Goal: Navigation & Orientation: Understand site structure

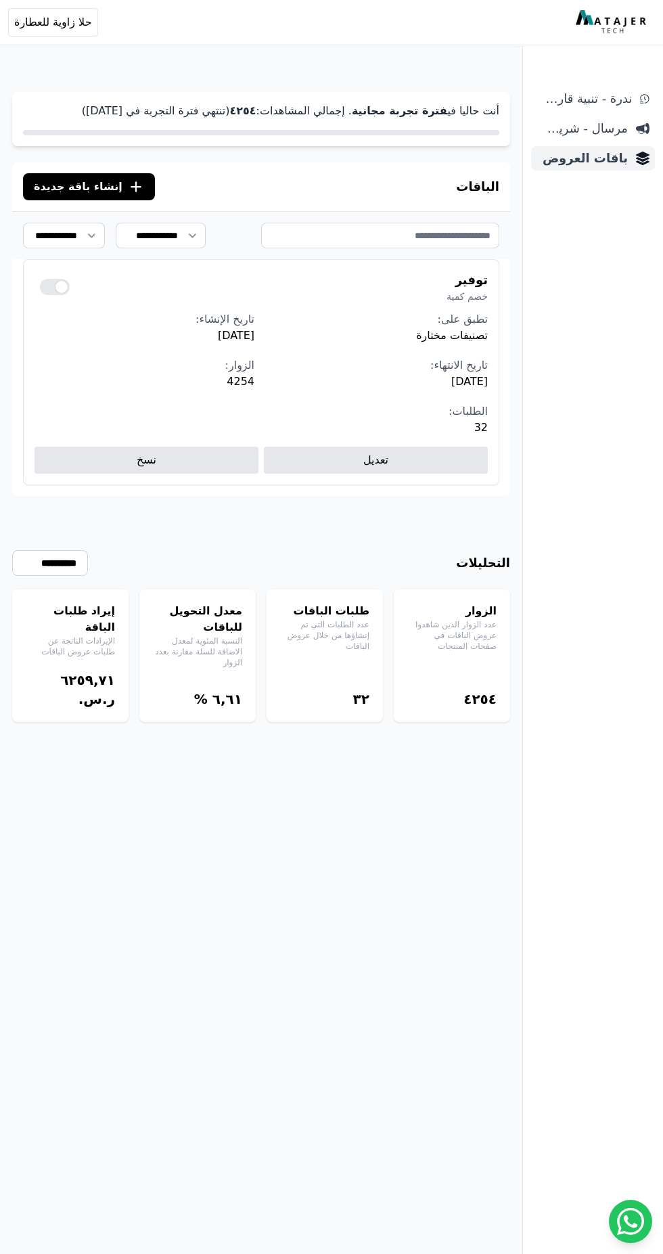
click at [609, 152] on span "باقات العروض" at bounding box center [582, 158] width 91 height 19
click at [628, 95] on span "ندرة - تنبية قارب علي النفاذ" at bounding box center [584, 98] width 95 height 19
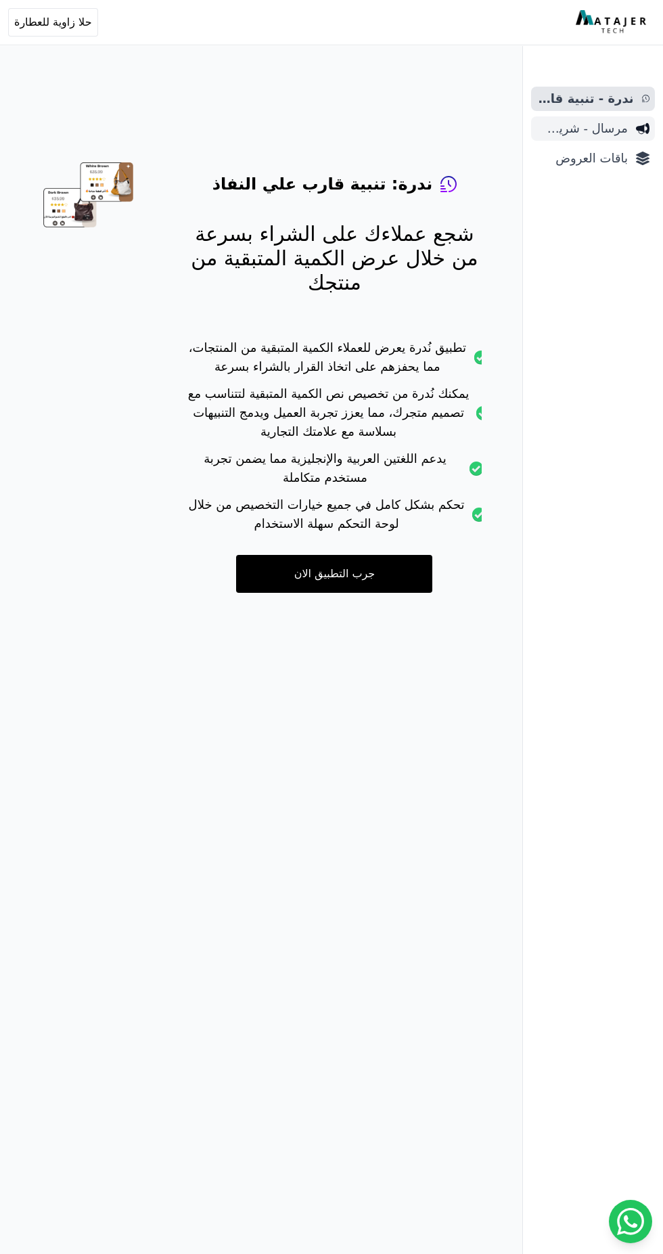
click at [631, 128] on link "مرسال - شريط دعاية" at bounding box center [593, 128] width 124 height 24
